Goal: Information Seeking & Learning: Learn about a topic

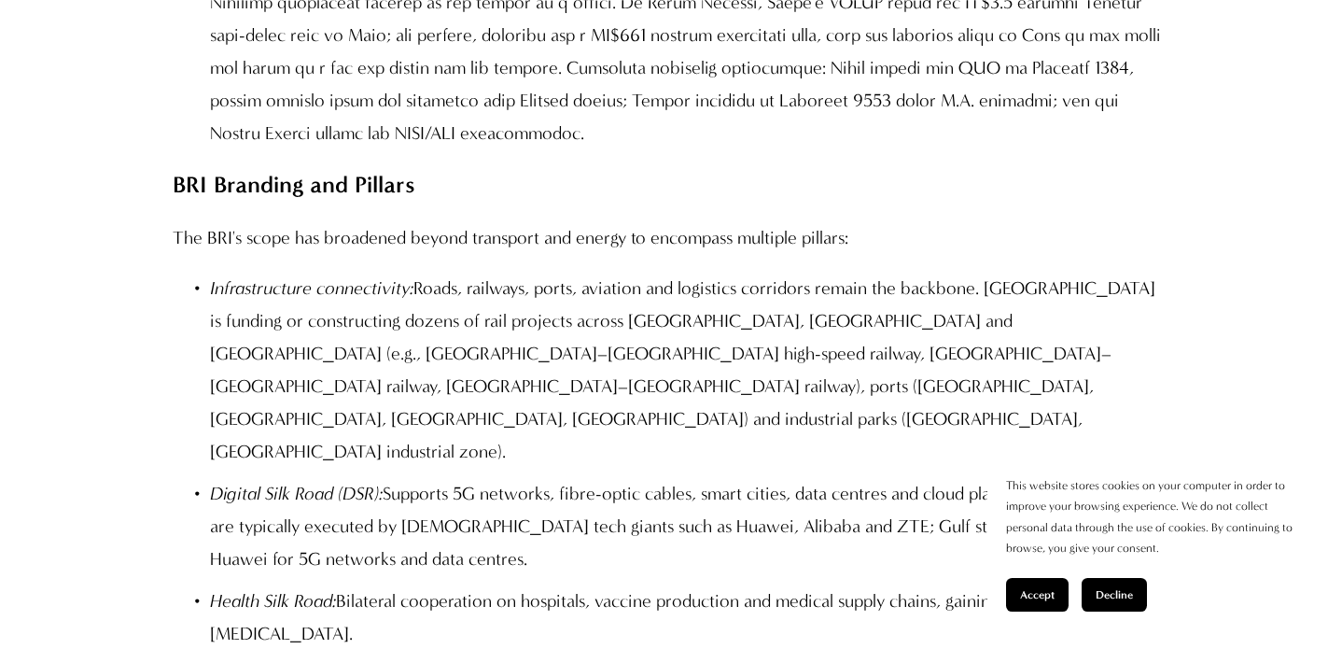
scroll to position [4844, 0]
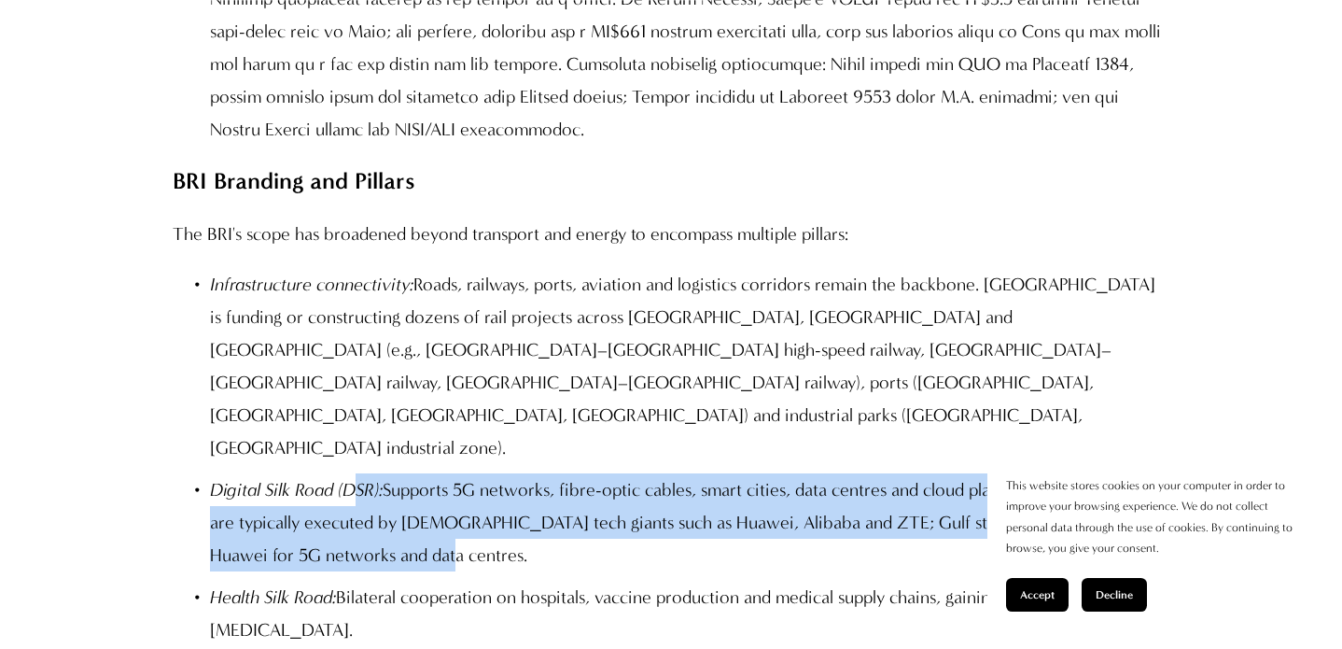
drag, startPoint x: 362, startPoint y: 352, endPoint x: 762, endPoint y: 433, distance: 407.7
click at [753, 473] on p "Digital Silk Road (DSR): Supports 5G networks, fibre-optic cables, smart cities…" at bounding box center [690, 522] width 960 height 98
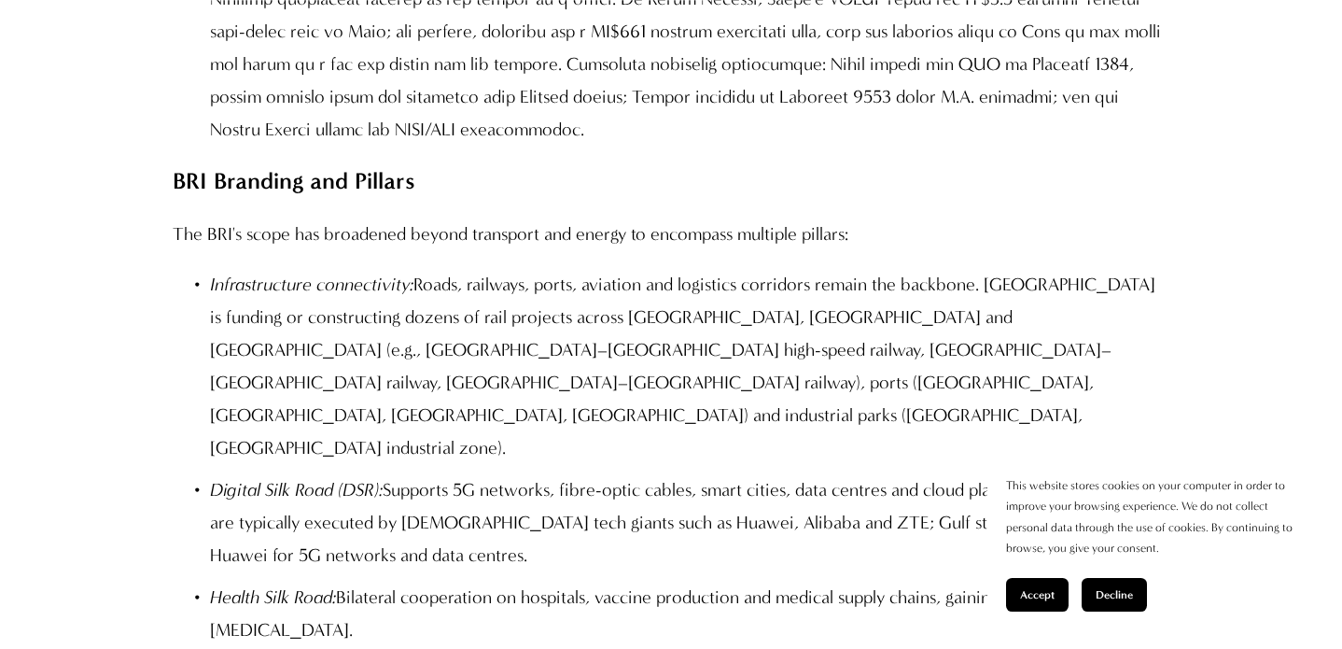
click at [760, 473] on p "Digital Silk Road (DSR): Supports 5G networks, fibre-optic cables, smart cities…" at bounding box center [690, 522] width 960 height 98
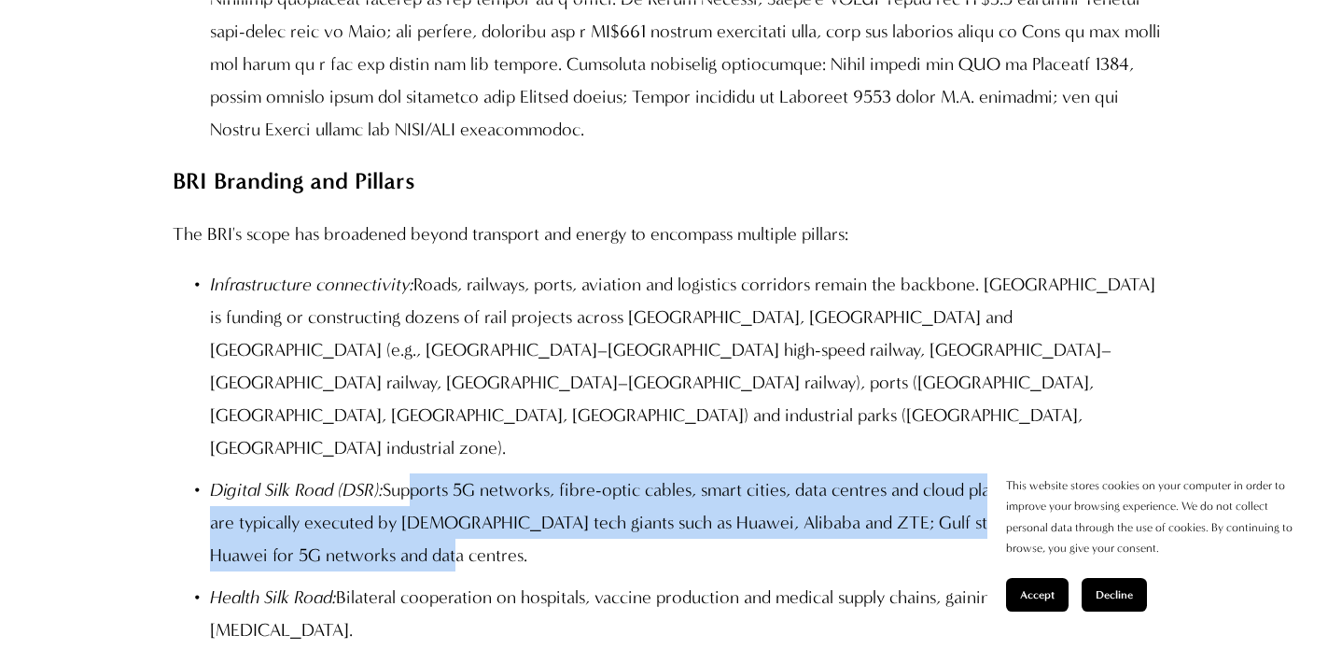
drag, startPoint x: 653, startPoint y: 433, endPoint x: 401, endPoint y: 352, distance: 263.9
click at [402, 473] on p "Digital Silk Road (DSR): Supports 5G networks, fibre-optic cables, smart cities…" at bounding box center [690, 522] width 960 height 98
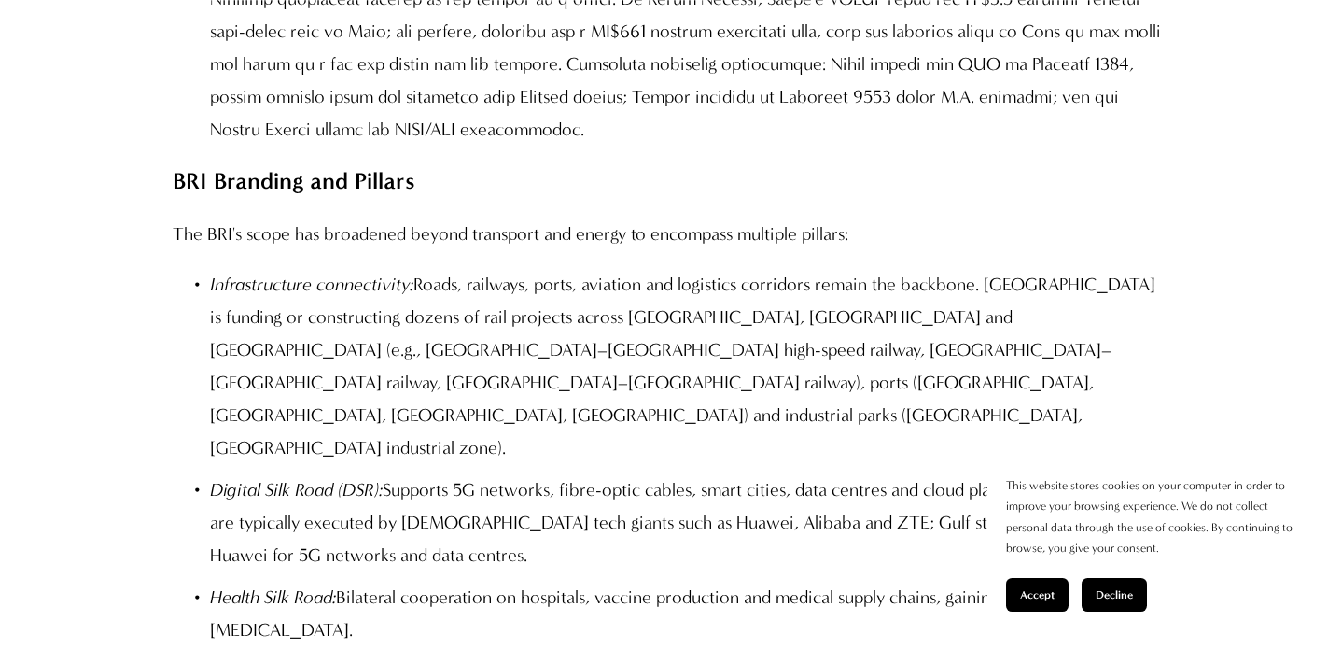
click at [392, 473] on p "Digital Silk Road (DSR): Supports 5G networks, fibre-optic cables, smart cities…" at bounding box center [690, 522] width 960 height 98
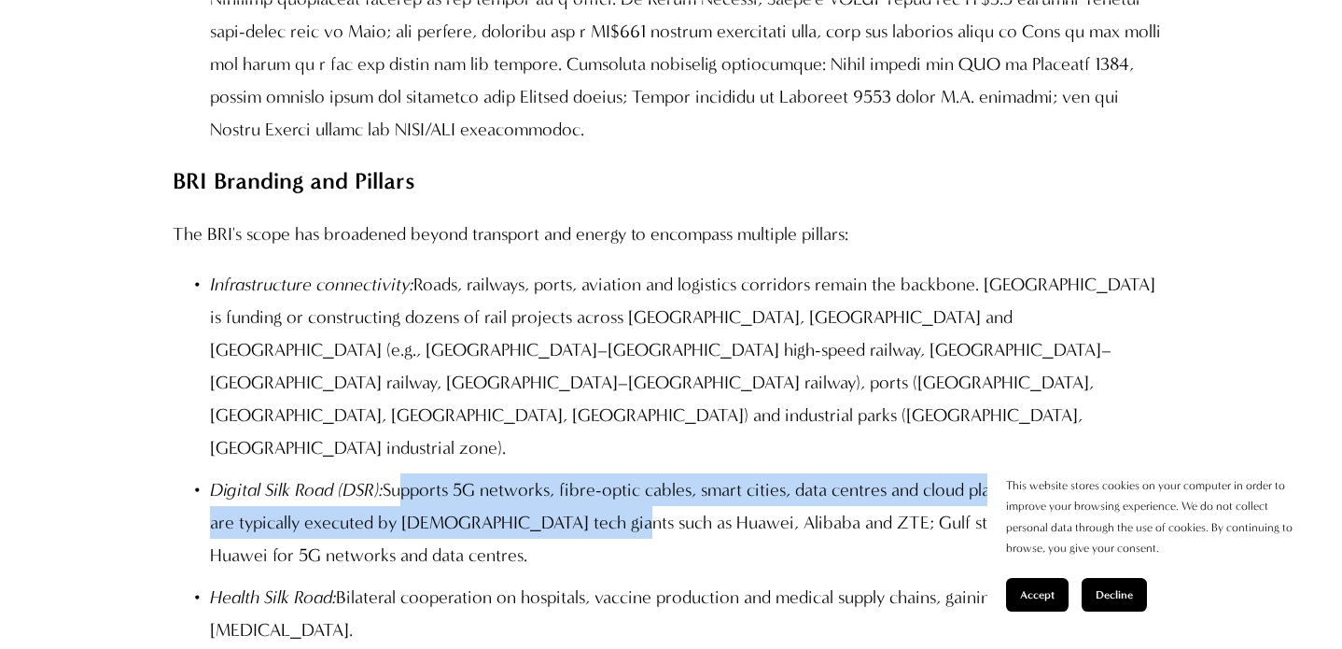
drag, startPoint x: 415, startPoint y: 362, endPoint x: 682, endPoint y: 409, distance: 271.1
click at [639, 473] on p "Digital Silk Road (DSR): Supports 5G networks, fibre-optic cables, smart cities…" at bounding box center [690, 522] width 960 height 98
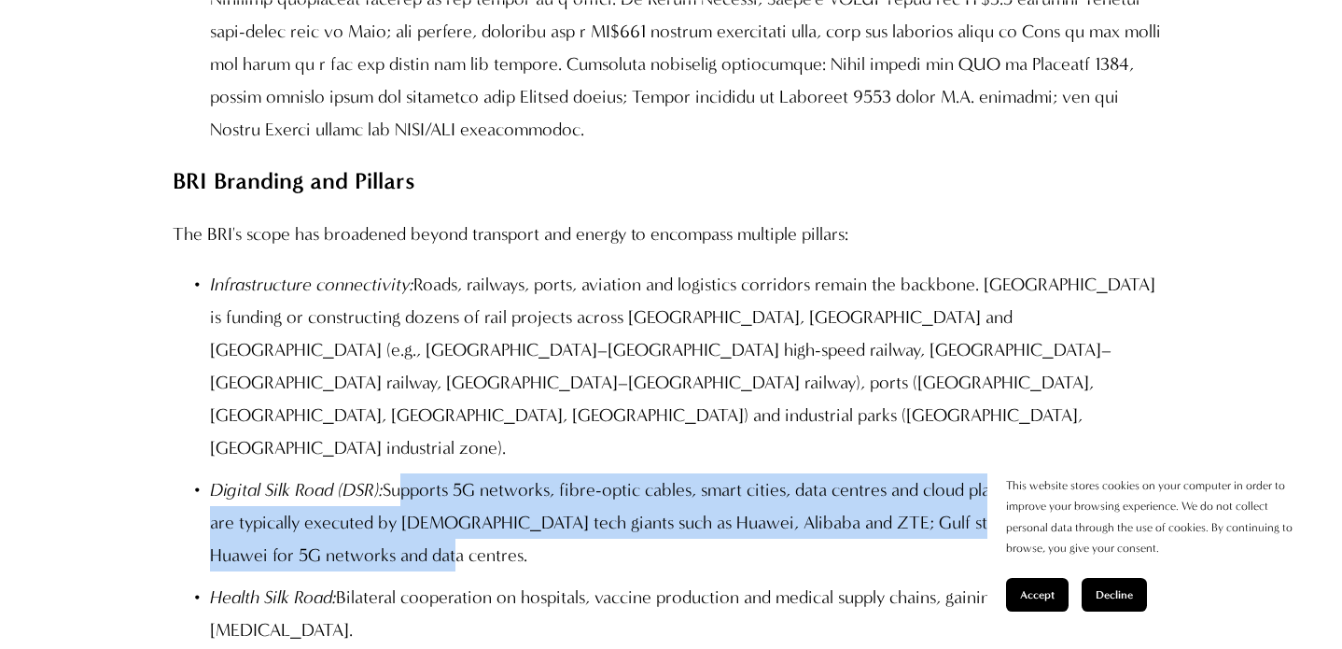
click at [729, 473] on p "Digital Silk Road (DSR): Supports 5G networks, fibre-optic cables, smart cities…" at bounding box center [690, 522] width 960 height 98
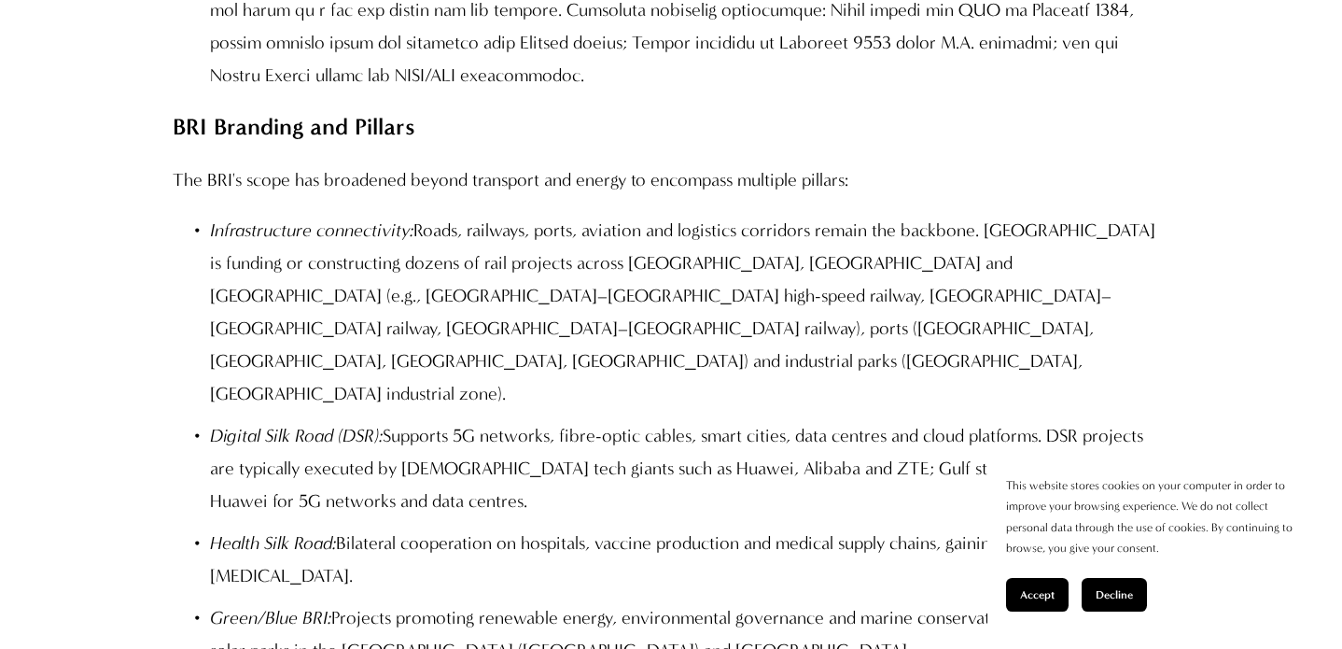
scroll to position [4902, 0]
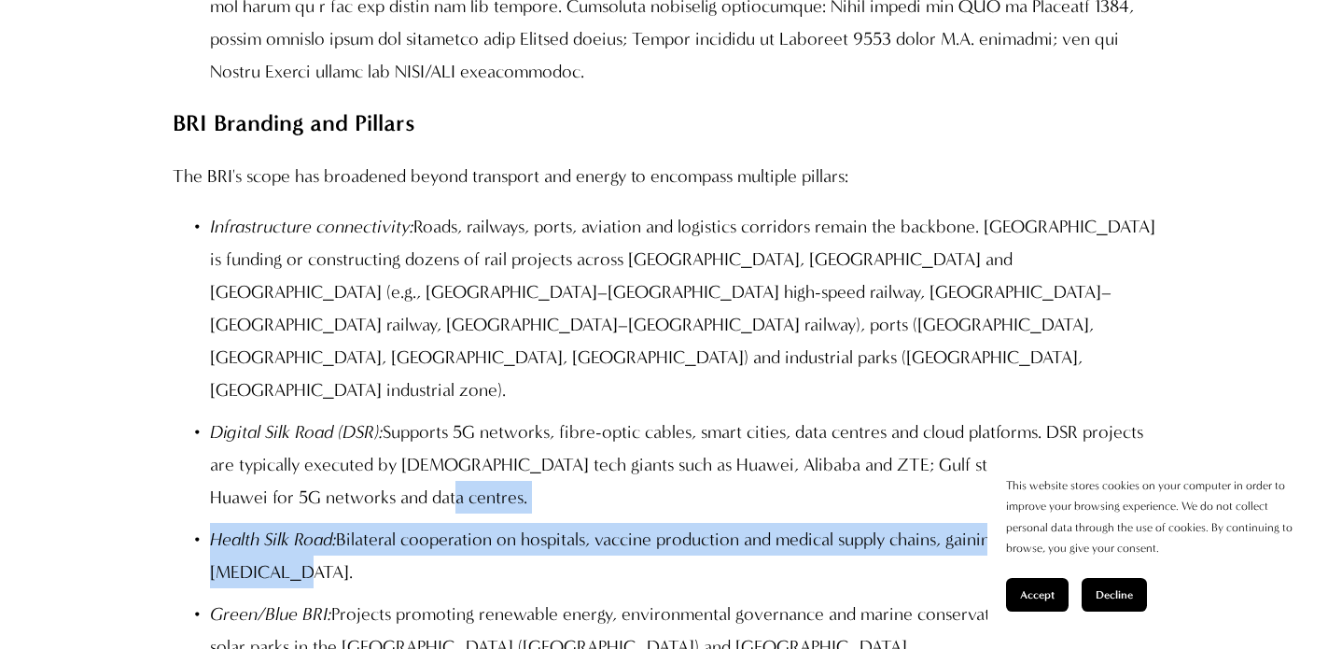
drag, startPoint x: 586, startPoint y: 427, endPoint x: 485, endPoint y: 320, distance: 146.6
click at [509, 342] on ul "Infrastructure connectivity: Roads, railways, ports, aviation and logistics cor…" at bounding box center [671, 494] width 997 height 569
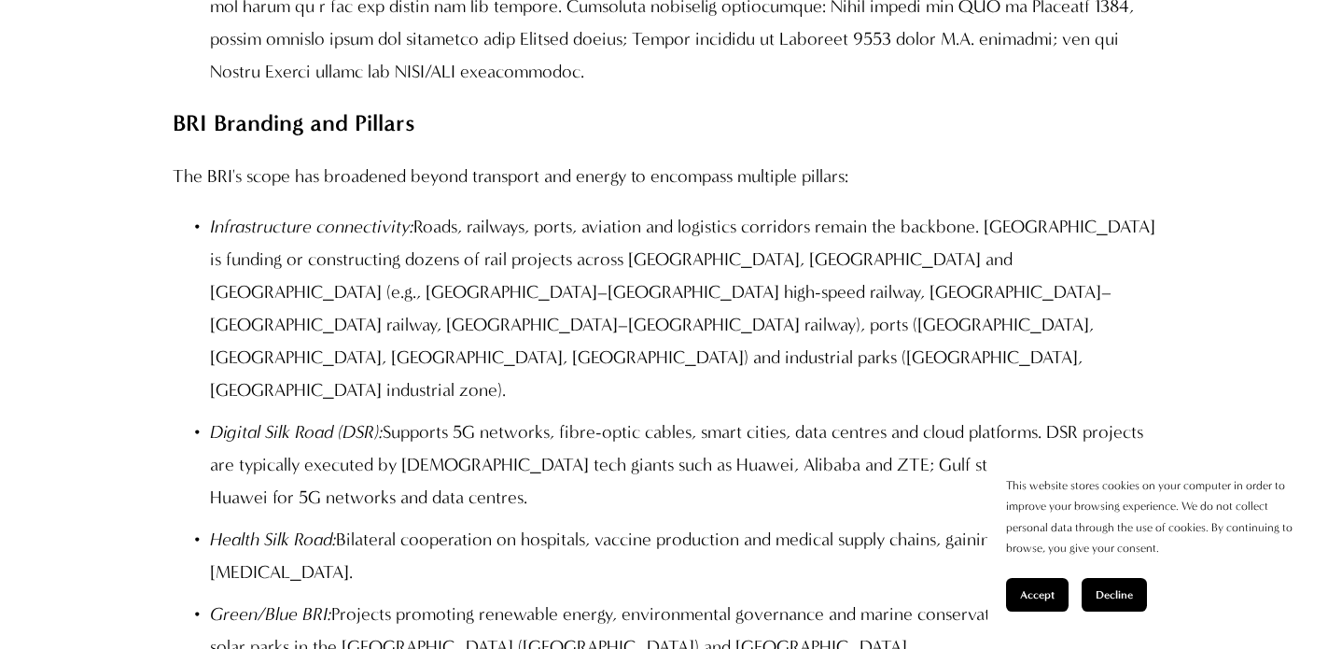
click at [468, 415] on p "Digital Silk Road (DSR): Supports 5G networks, fibre-optic cables, smart cities…" at bounding box center [690, 464] width 960 height 98
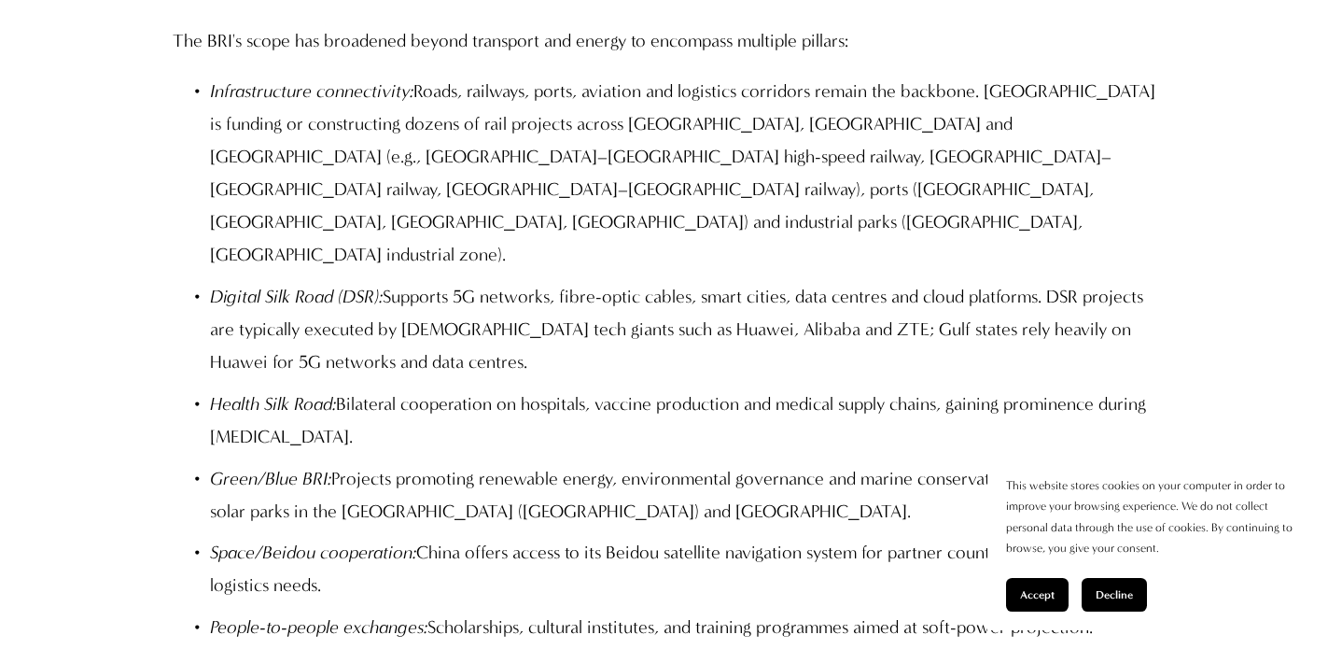
scroll to position [5062, 0]
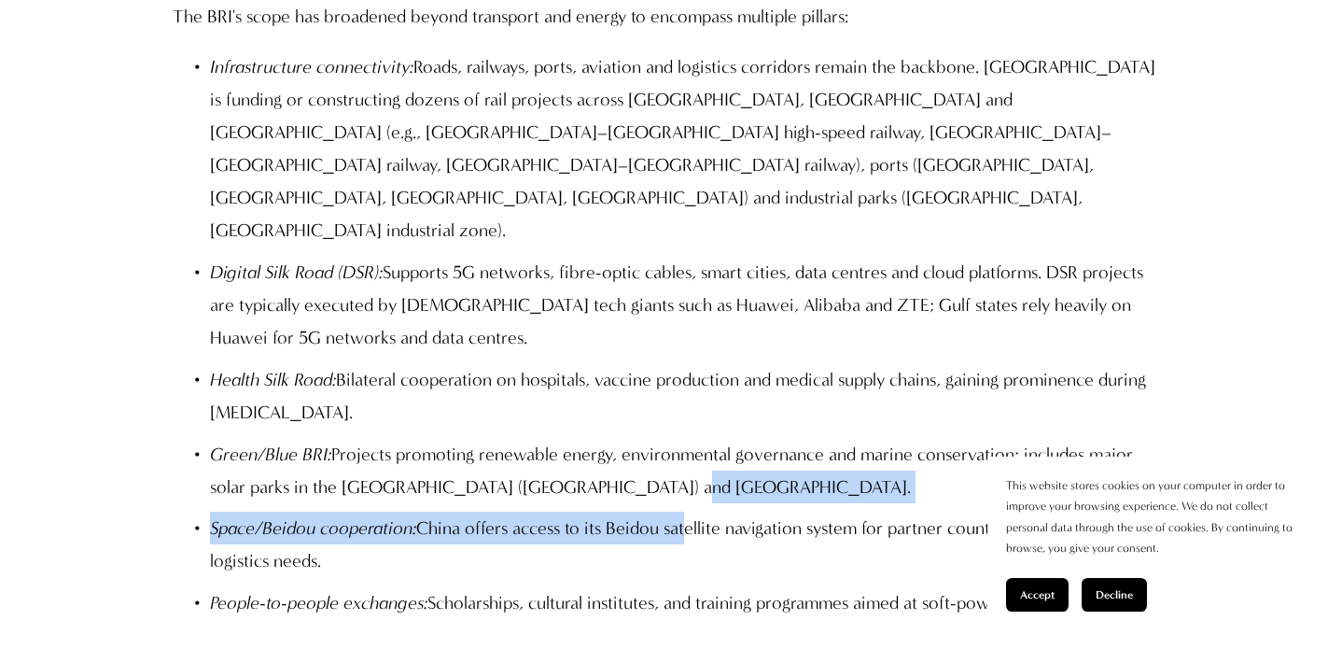
drag, startPoint x: 688, startPoint y: 409, endPoint x: 702, endPoint y: 340, distance: 70.5
click at [700, 351] on ul "Infrastructure connectivity: Roads, railways, ports, aviation and logistics cor…" at bounding box center [671, 334] width 997 height 569
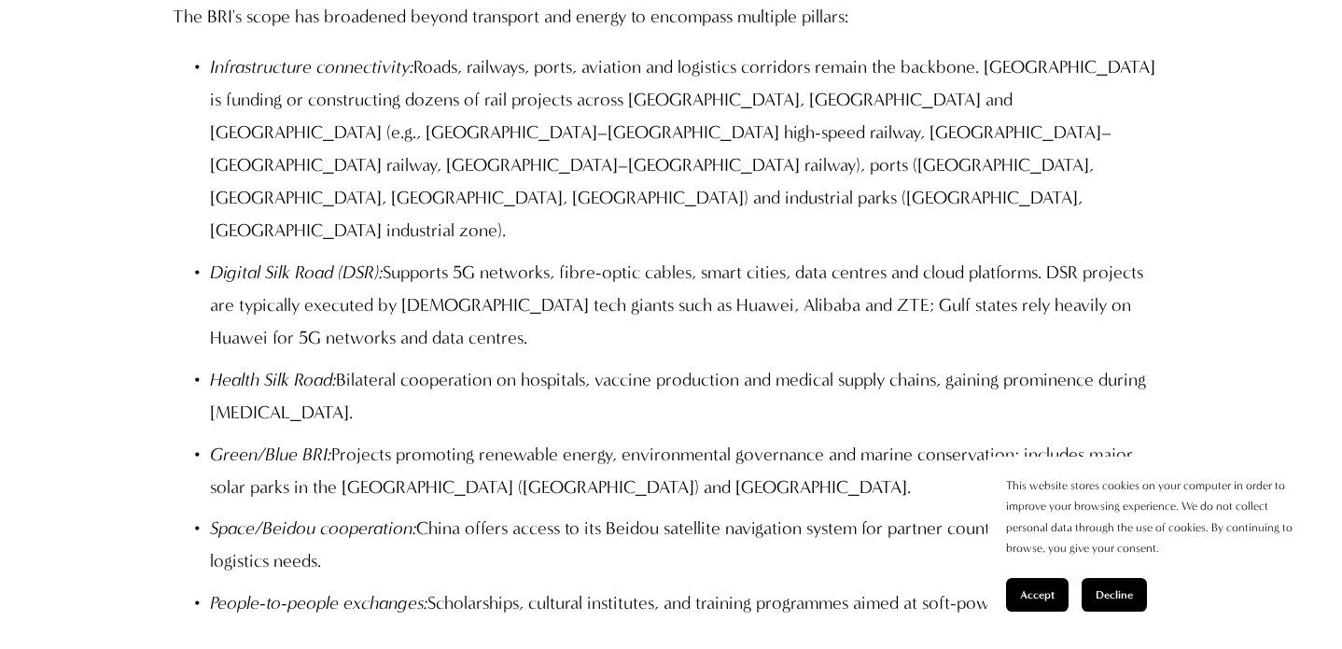
click at [725, 300] on ul "Infrastructure connectivity: Roads, railways, ports, aviation and logistics cor…" at bounding box center [671, 334] width 997 height 569
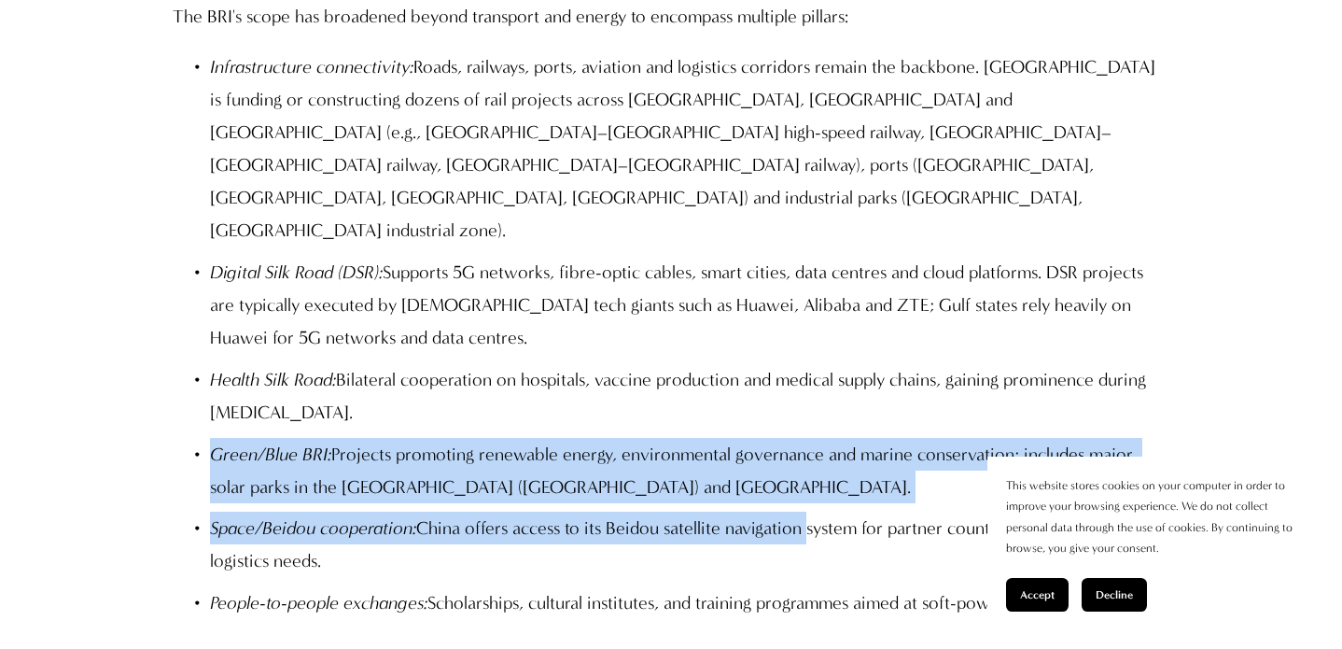
drag, startPoint x: 724, startPoint y: 301, endPoint x: 807, endPoint y: 419, distance: 144.2
click at [802, 414] on ul "Infrastructure connectivity: Roads, railways, ports, aviation and logistics cor…" at bounding box center [671, 334] width 997 height 569
click at [808, 512] on p "Space/Beidou cooperation: China offers access to its Beidou satellite navigatio…" at bounding box center [690, 544] width 960 height 65
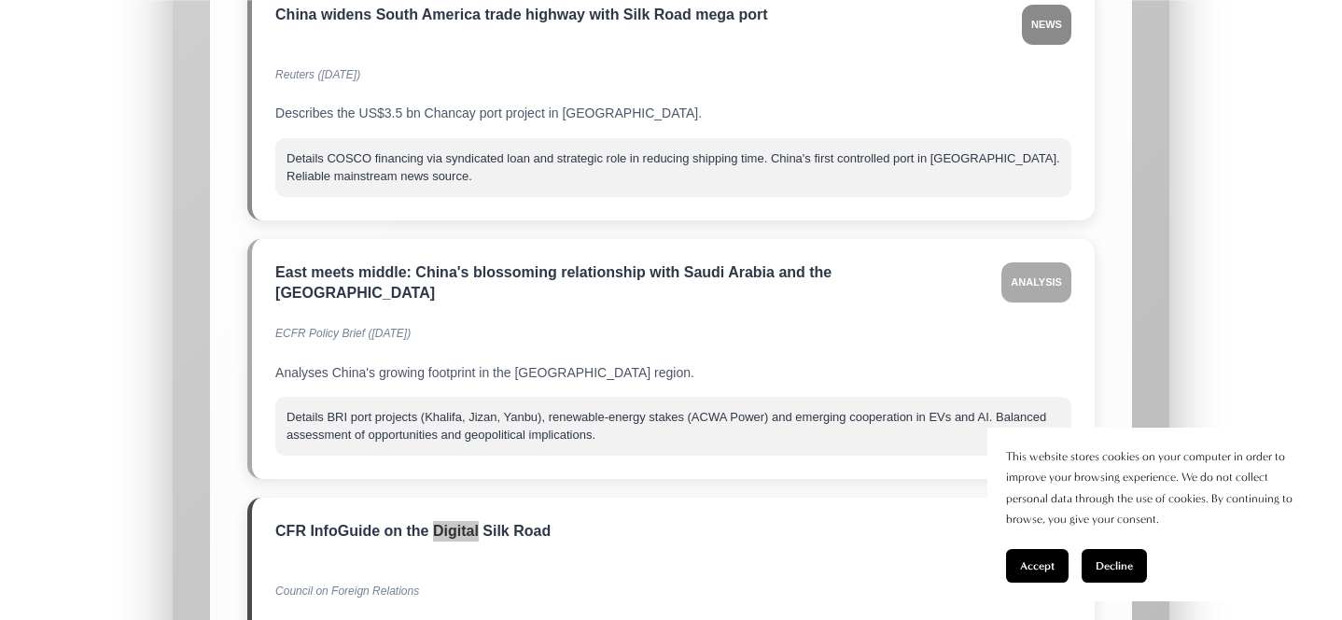
scroll to position [20223, 0]
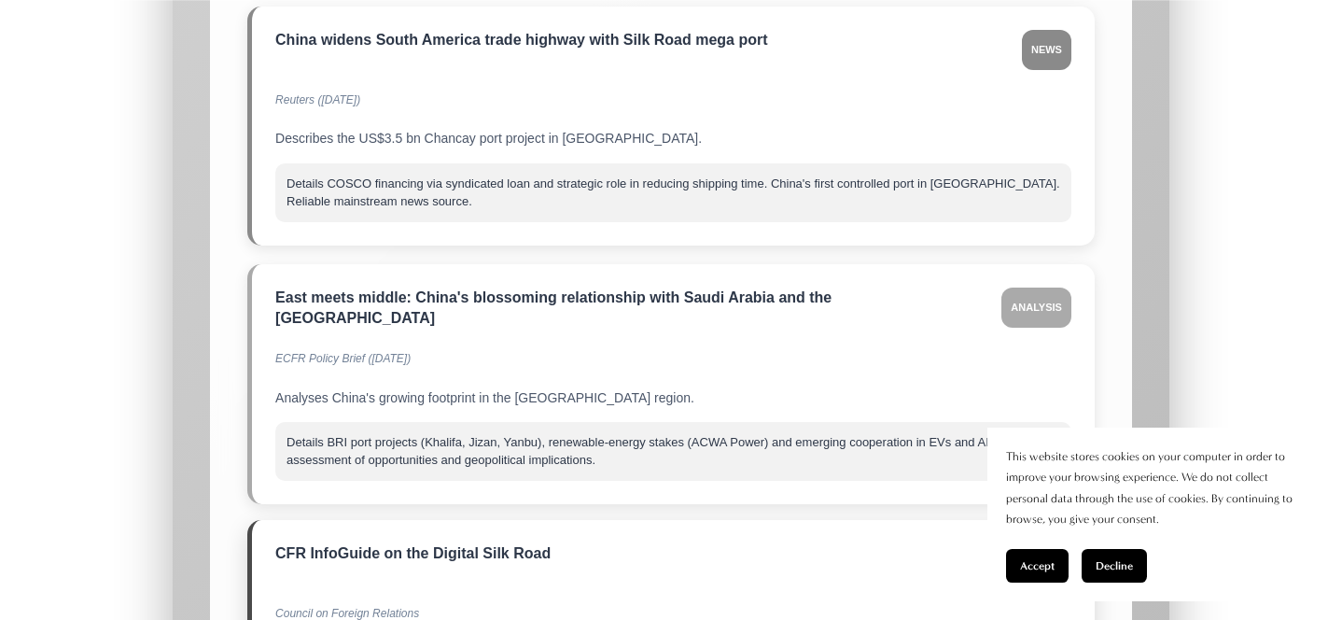
click at [1021, 543] on span "Primary" at bounding box center [1038, 563] width 65 height 40
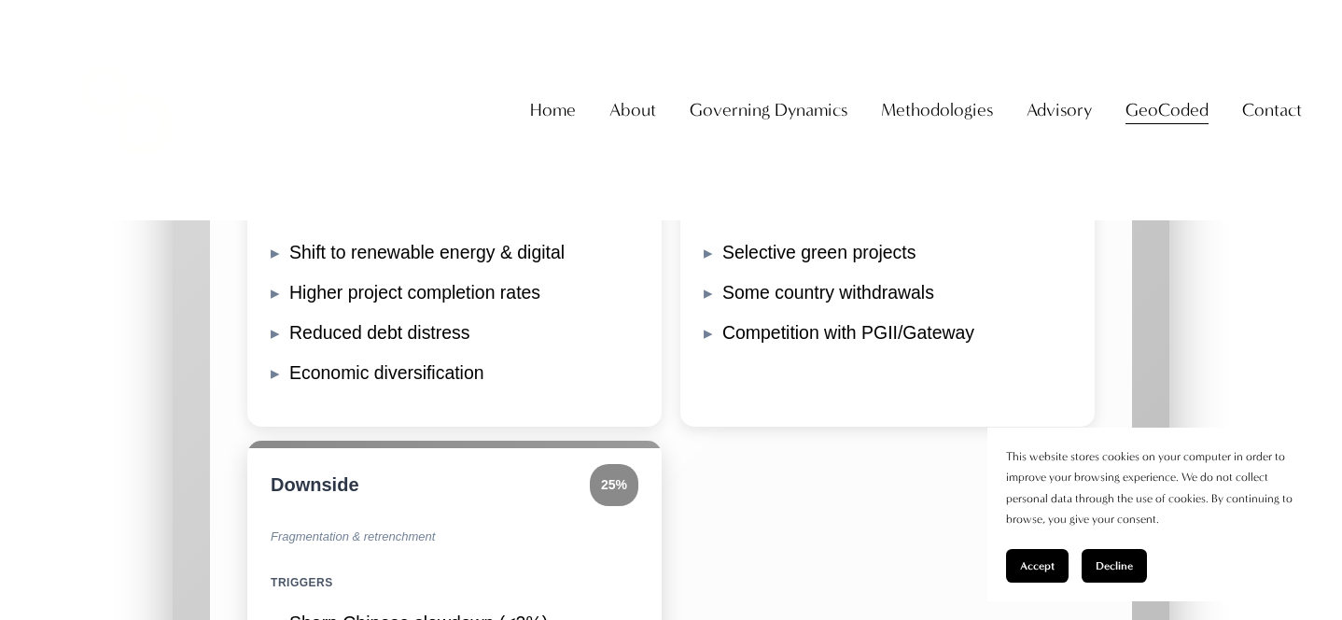
scroll to position [16887, 0]
